Goal: Information Seeking & Learning: Learn about a topic

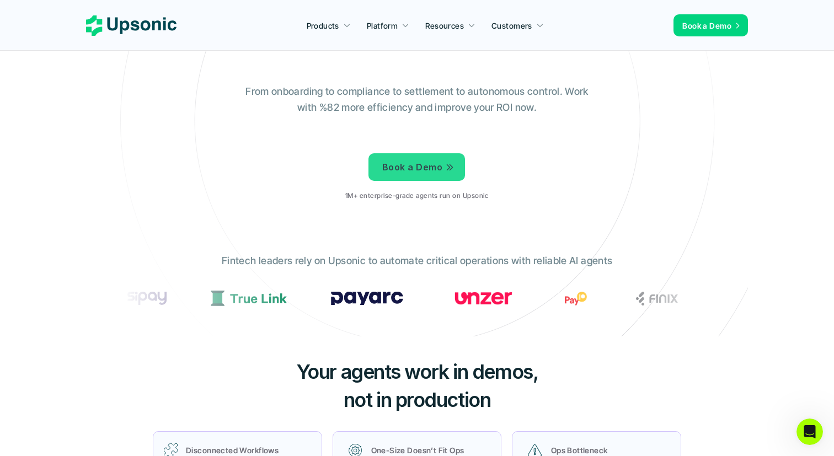
scroll to position [140, 0]
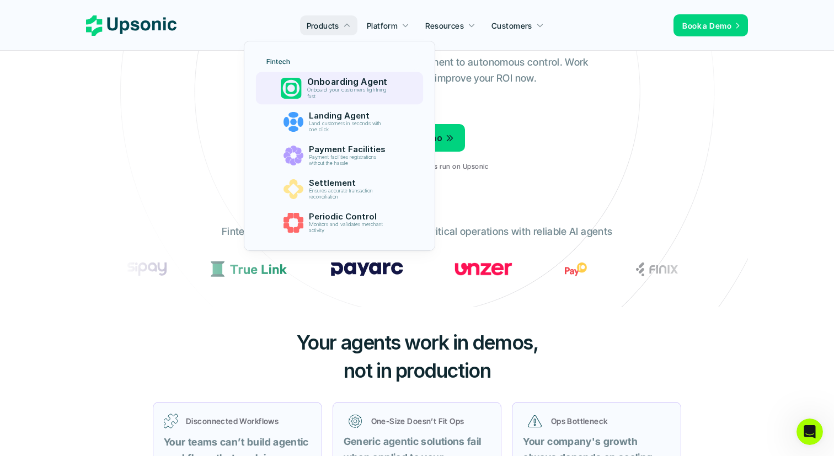
click at [390, 92] on p "Onboard your customers lightning fast" at bounding box center [349, 93] width 84 height 13
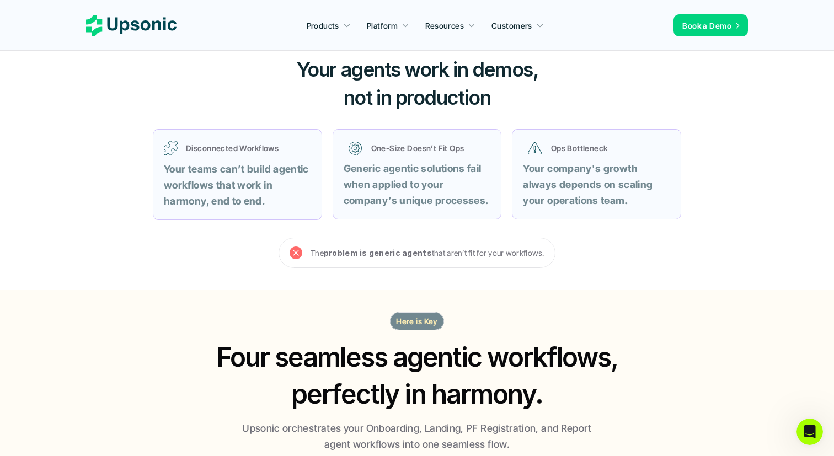
scroll to position [413, 0]
click at [514, 248] on p "The problem is generic agents that aren’t fit for your workflows." at bounding box center [428, 253] width 234 height 14
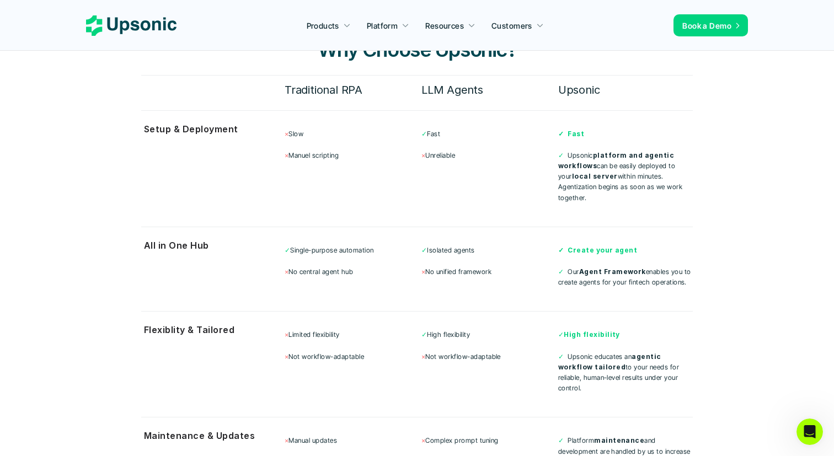
scroll to position [2920, 0]
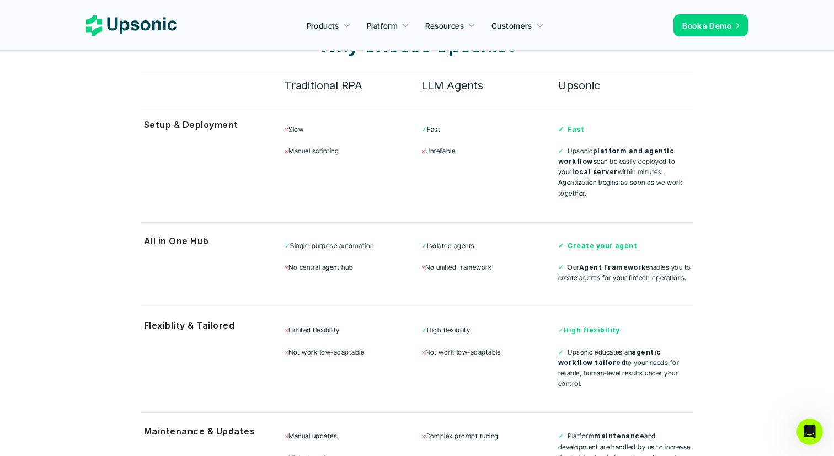
click at [354, 76] on h6 "Traditional RPA" at bounding box center [352, 85] width 135 height 19
drag, startPoint x: 354, startPoint y: 70, endPoint x: 285, endPoint y: 70, distance: 69.5
click at [285, 76] on h6 "Traditional RPA" at bounding box center [352, 85] width 135 height 19
copy h6 "Traditional RPA"
click at [409, 163] on div "× Slow × [PERSON_NAME] scripting ✓ Fast × Unreliable ✓ Fast ✓ Upsonic platform …" at bounding box center [489, 161] width 408 height 89
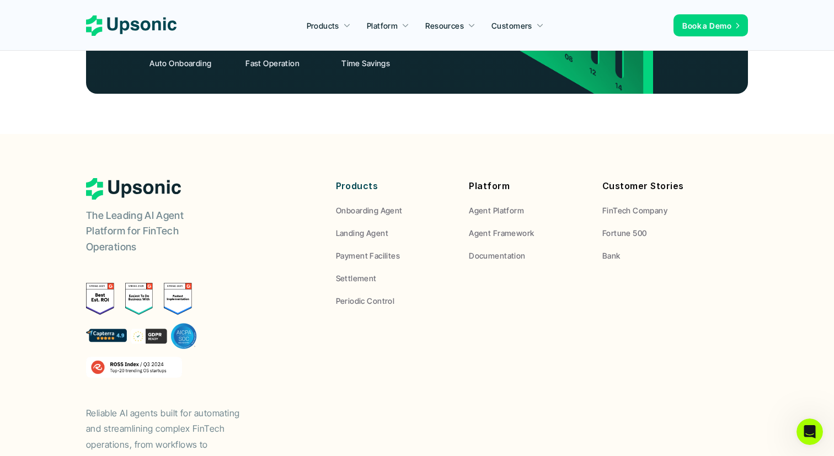
scroll to position [4145, 0]
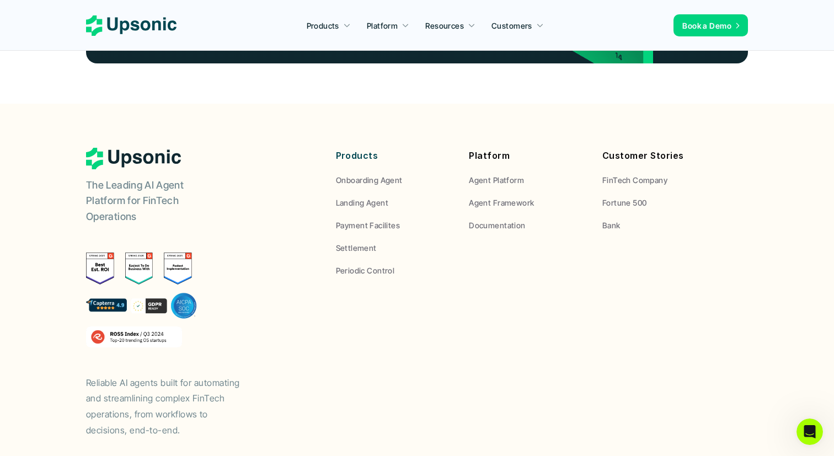
click at [108, 292] on img at bounding box center [141, 305] width 111 height 26
